Goal: Use online tool/utility

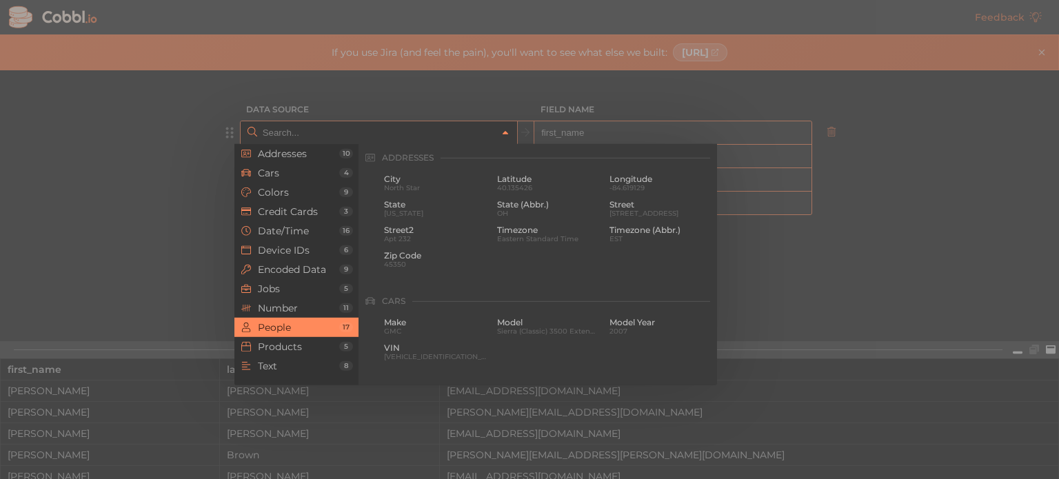
click at [501, 135] on icon at bounding box center [506, 133] width 10 height 10
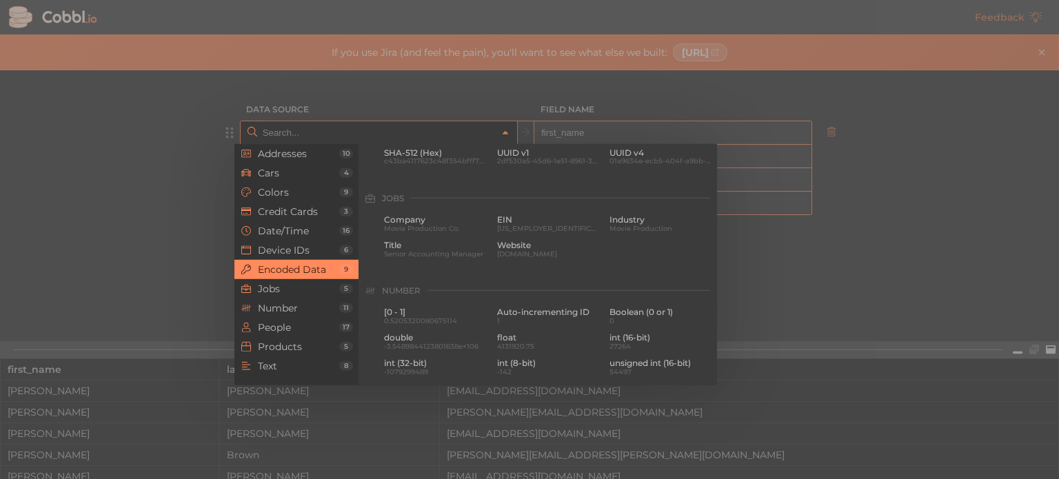
scroll to position [785, 0]
type input "People › First Name"
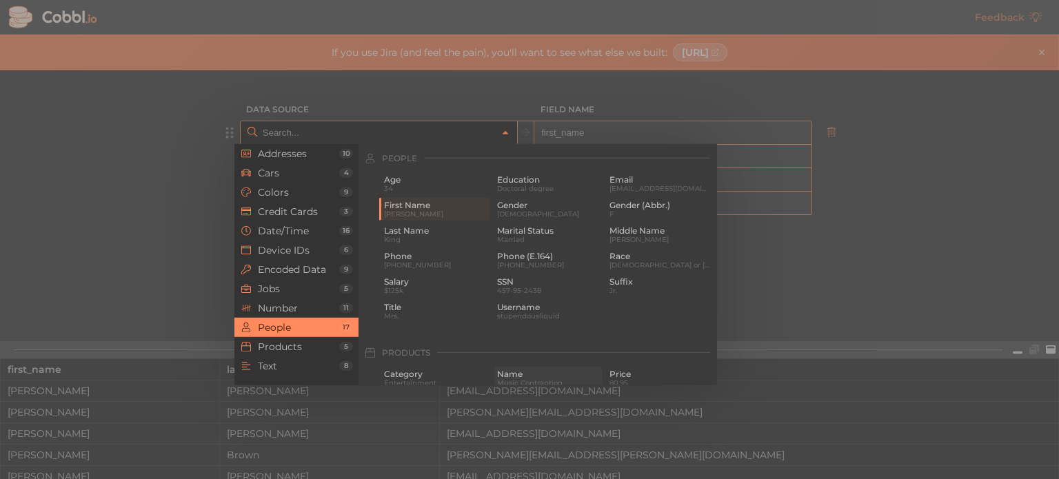
scroll to position [1055, 0]
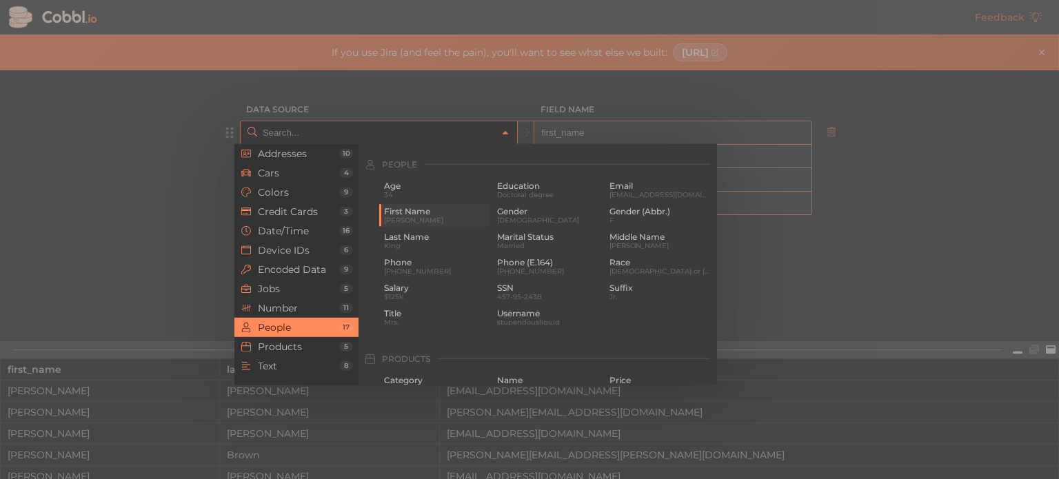
click at [418, 219] on span "[PERSON_NAME]" at bounding box center [435, 221] width 103 height 8
type input "People › First Name"
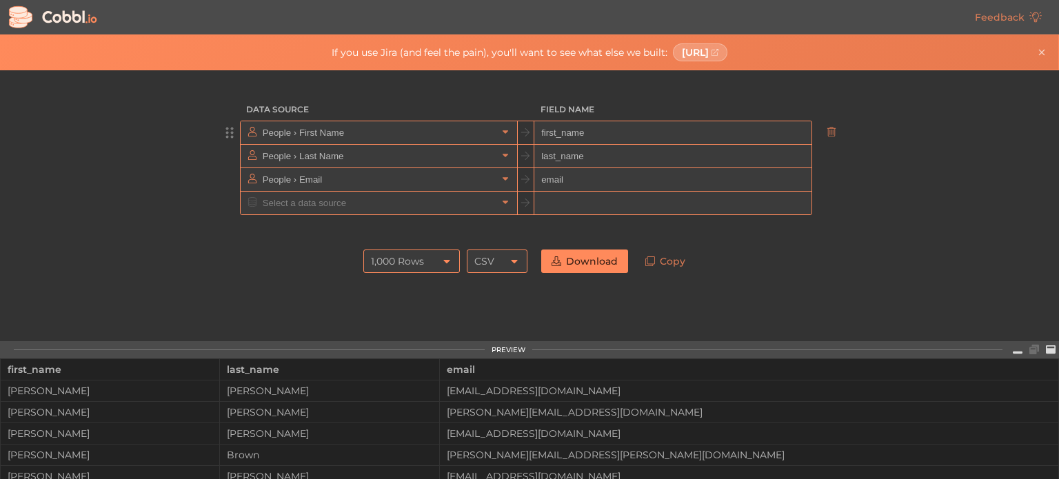
click at [563, 132] on input "first_name" at bounding box center [672, 132] width 277 height 23
type input "Name"
